Goal: Information Seeking & Learning: Learn about a topic

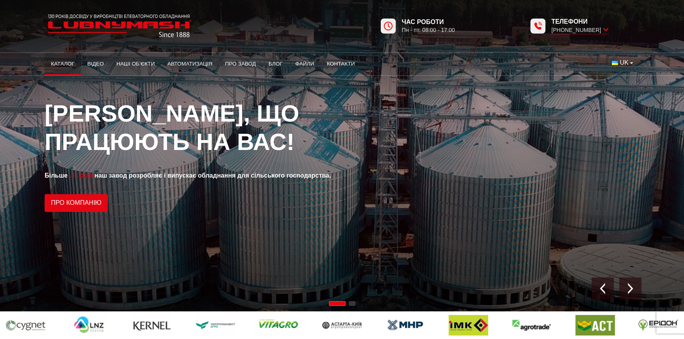
click at [67, 64] on link "Каталог" at bounding box center [63, 63] width 36 height 17
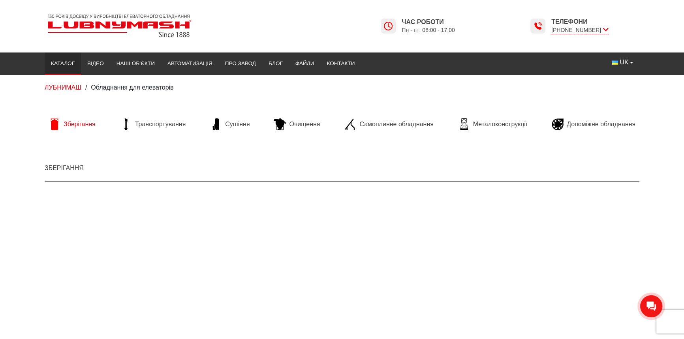
click at [78, 126] on span "Зберігання" at bounding box center [80, 124] width 32 height 9
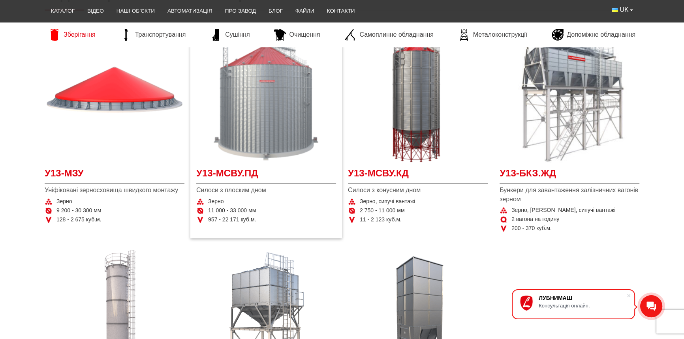
scroll to position [179, 0]
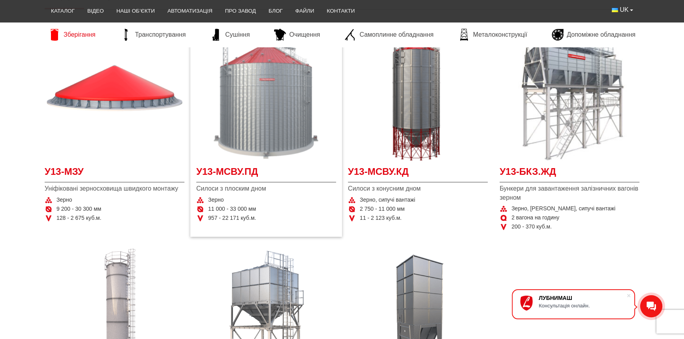
click at [280, 133] on img at bounding box center [266, 91] width 140 height 140
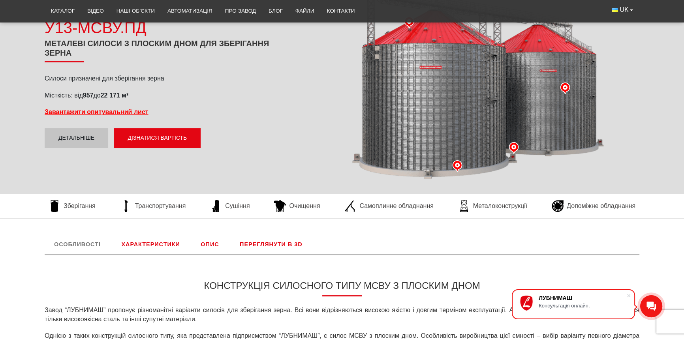
scroll to position [107, 0]
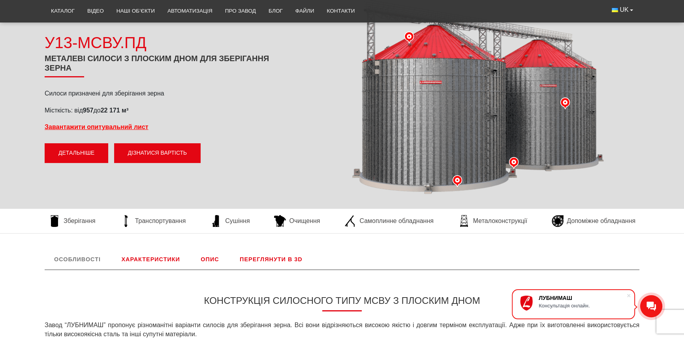
click at [92, 150] on link "Детальніше" at bounding box center [77, 153] width 64 height 20
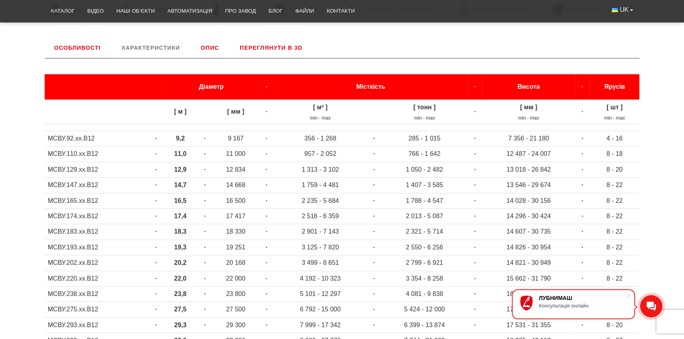
scroll to position [329, 0]
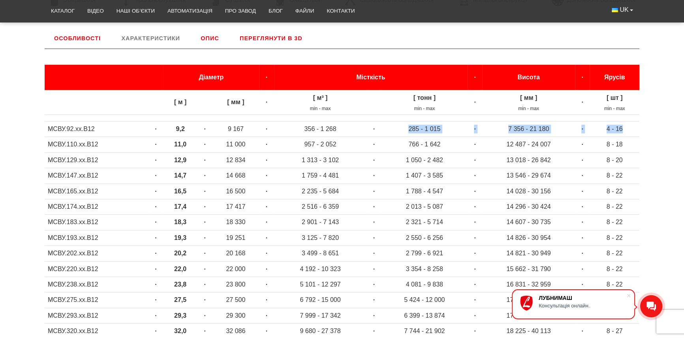
drag, startPoint x: 410, startPoint y: 127, endPoint x: 625, endPoint y: 132, distance: 215.4
click at [625, 132] on tr "МСВУ.92.хх.В12 · 9,2 · 9 167 · 356 - 1 268 · 285 - 1 015 · 7 356 - 21 180 · 4 -…" at bounding box center [342, 129] width 595 height 15
click at [435, 128] on td "285 - 1 015" at bounding box center [425, 129] width 86 height 15
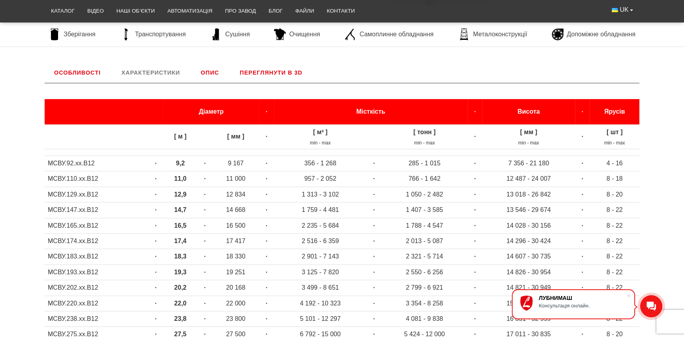
scroll to position [293, 0]
